Goal: Information Seeking & Learning: Learn about a topic

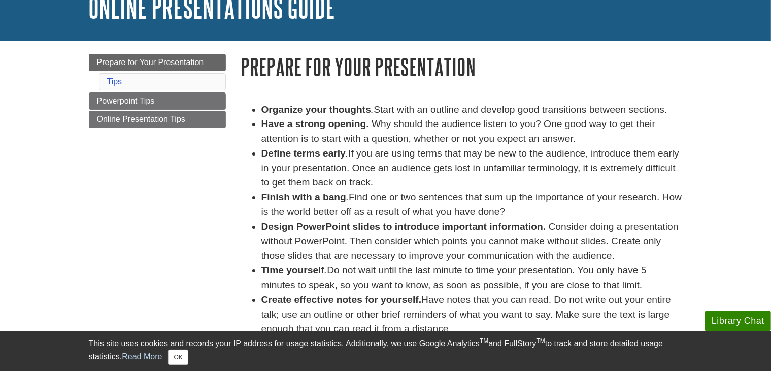
scroll to position [81, 0]
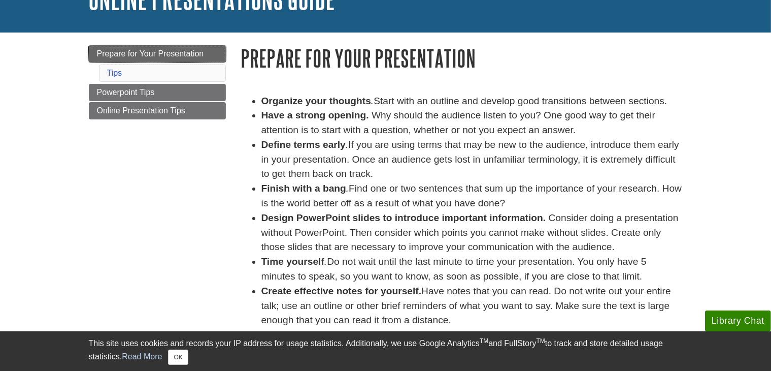
click at [148, 50] on span "Prepare for Your Presentation" at bounding box center [150, 53] width 107 height 9
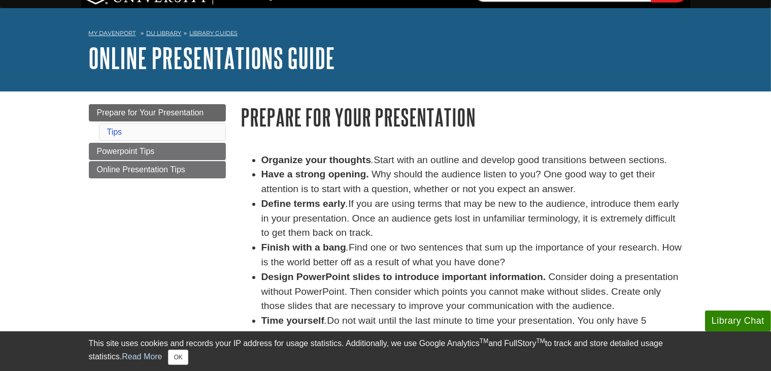
scroll to position [24, 0]
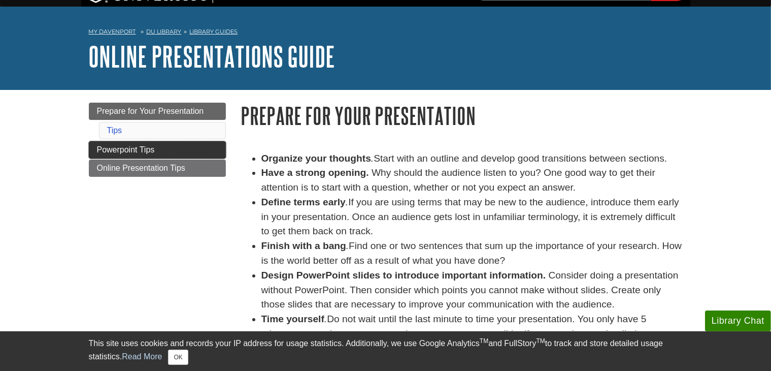
click at [205, 150] on link "Powerpoint Tips" at bounding box center [157, 149] width 137 height 17
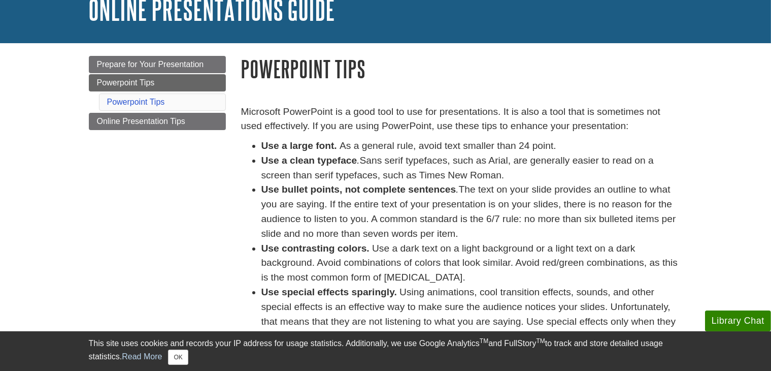
scroll to position [71, 0]
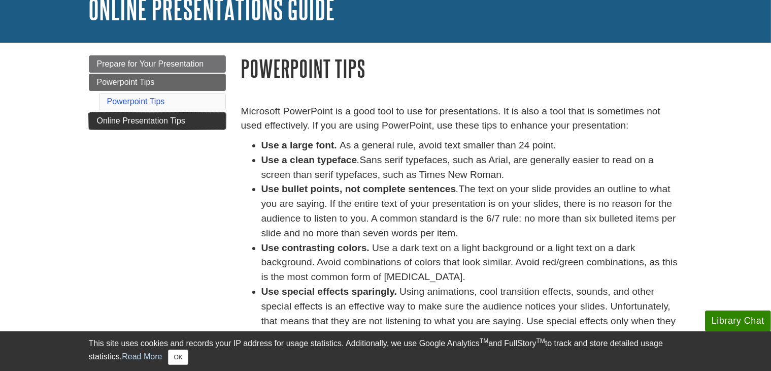
click at [185, 122] on span "Online Presentation Tips" at bounding box center [141, 120] width 88 height 9
